Goal: Transaction & Acquisition: Purchase product/service

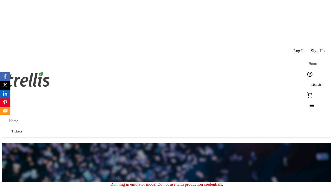
click at [318, 49] on span "Sign Up" at bounding box center [318, 51] width 14 height 5
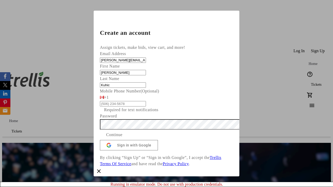
click at [123, 138] on span "Continue" at bounding box center [114, 135] width 16 height 6
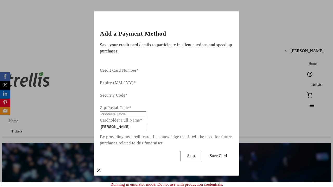
click at [195, 154] on span "Skip" at bounding box center [191, 156] width 8 height 5
click at [311, 83] on span "Tickets" at bounding box center [316, 85] width 11 height 4
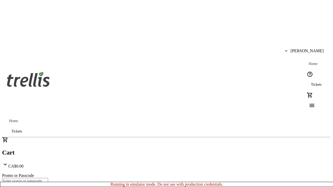
type input "1"
